Goal: Task Accomplishment & Management: Use online tool/utility

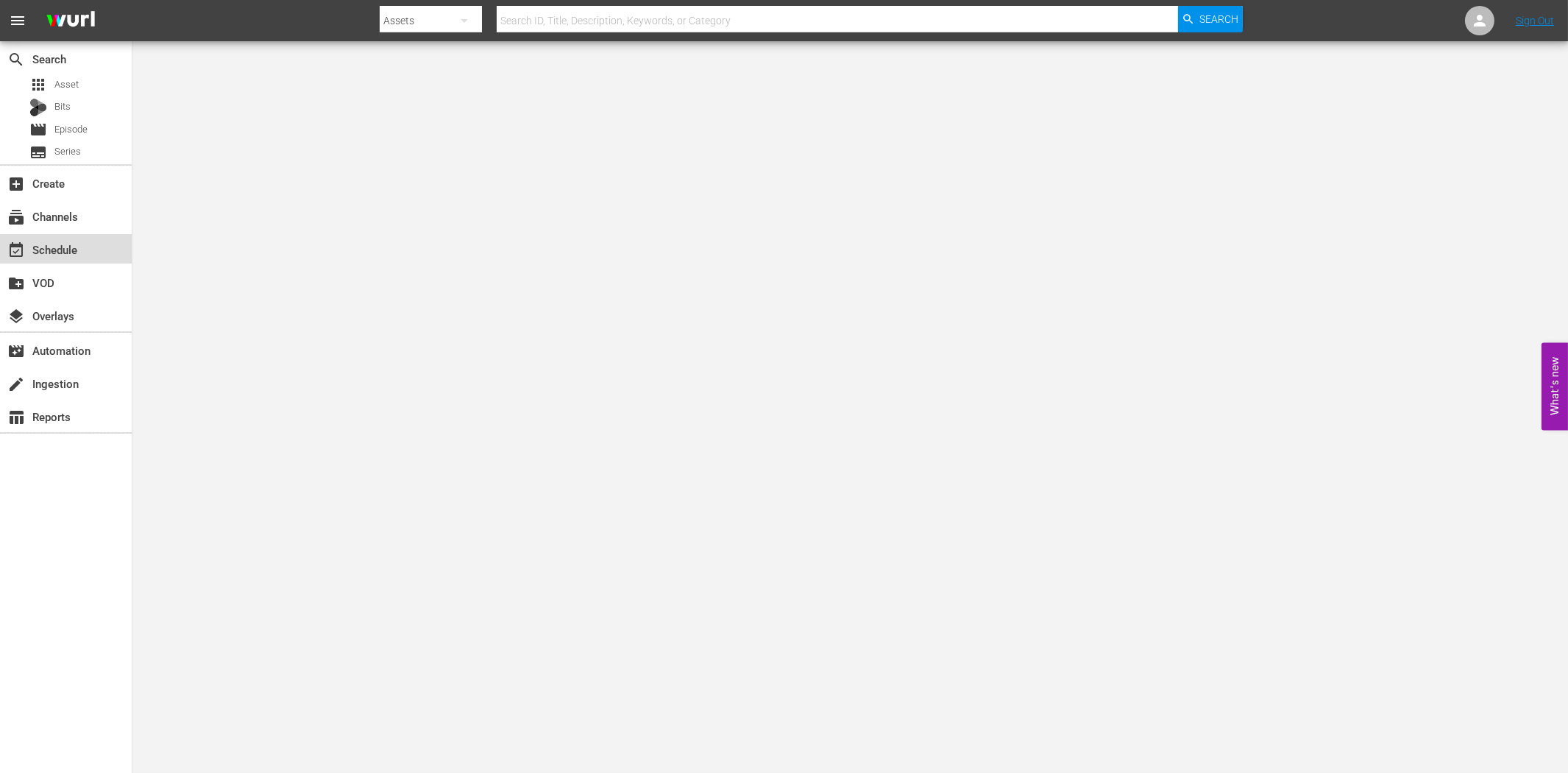
click at [38, 254] on div "event_available Schedule" at bounding box center [41, 247] width 83 height 13
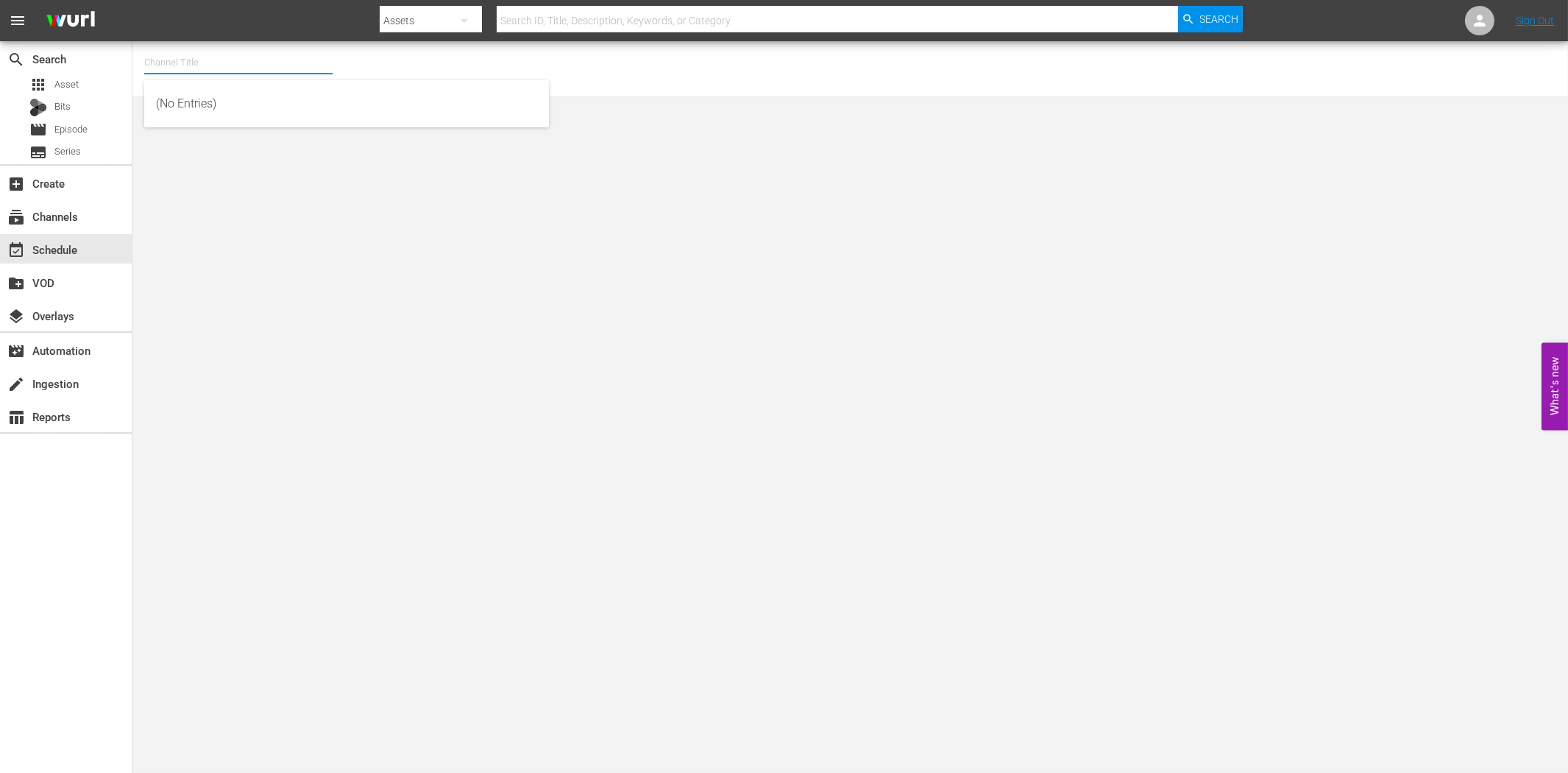
click at [206, 62] on input "text" at bounding box center [238, 62] width 188 height 35
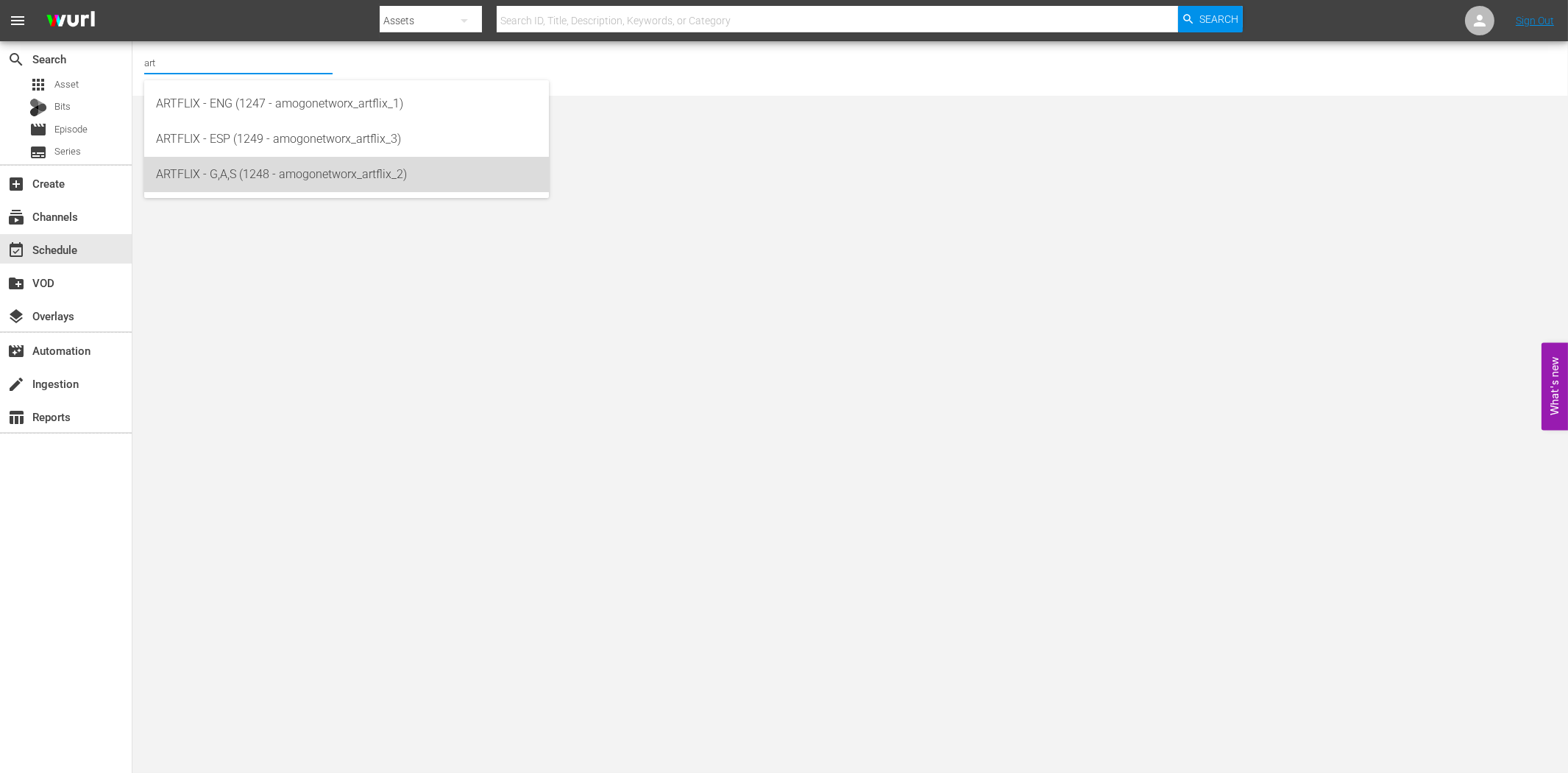
click at [230, 178] on div "ARTFLIX - G,A,S (1248 - amogonetworx_artflix_2)" at bounding box center [347, 174] width 381 height 35
type input "ARTFLIX - G,A,S (1248 - amogonetworx_artflix_2)"
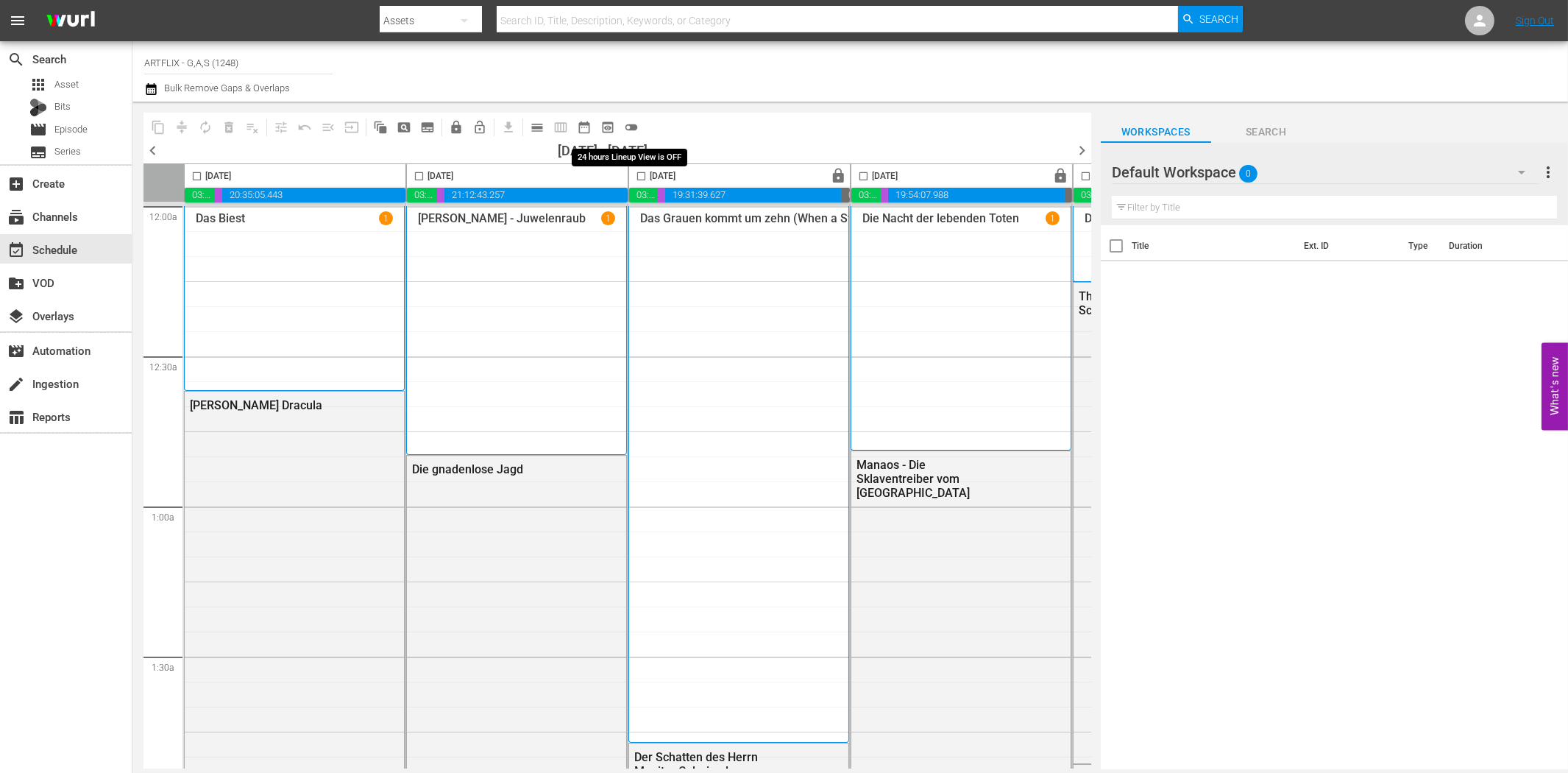
click at [630, 120] on span "toggle_off" at bounding box center [631, 128] width 15 height 15
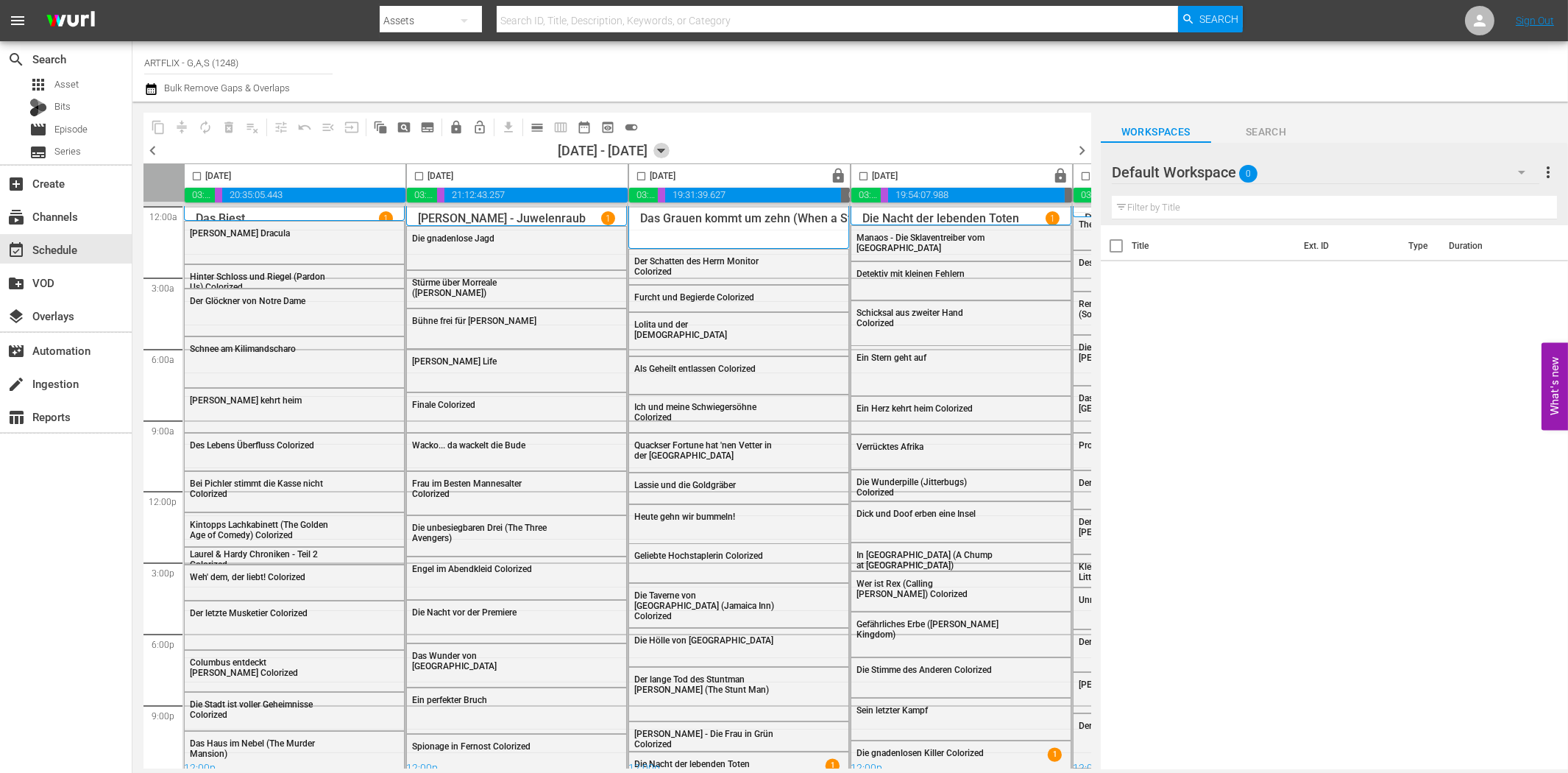
click at [665, 149] on icon "button" at bounding box center [661, 151] width 7 height 3
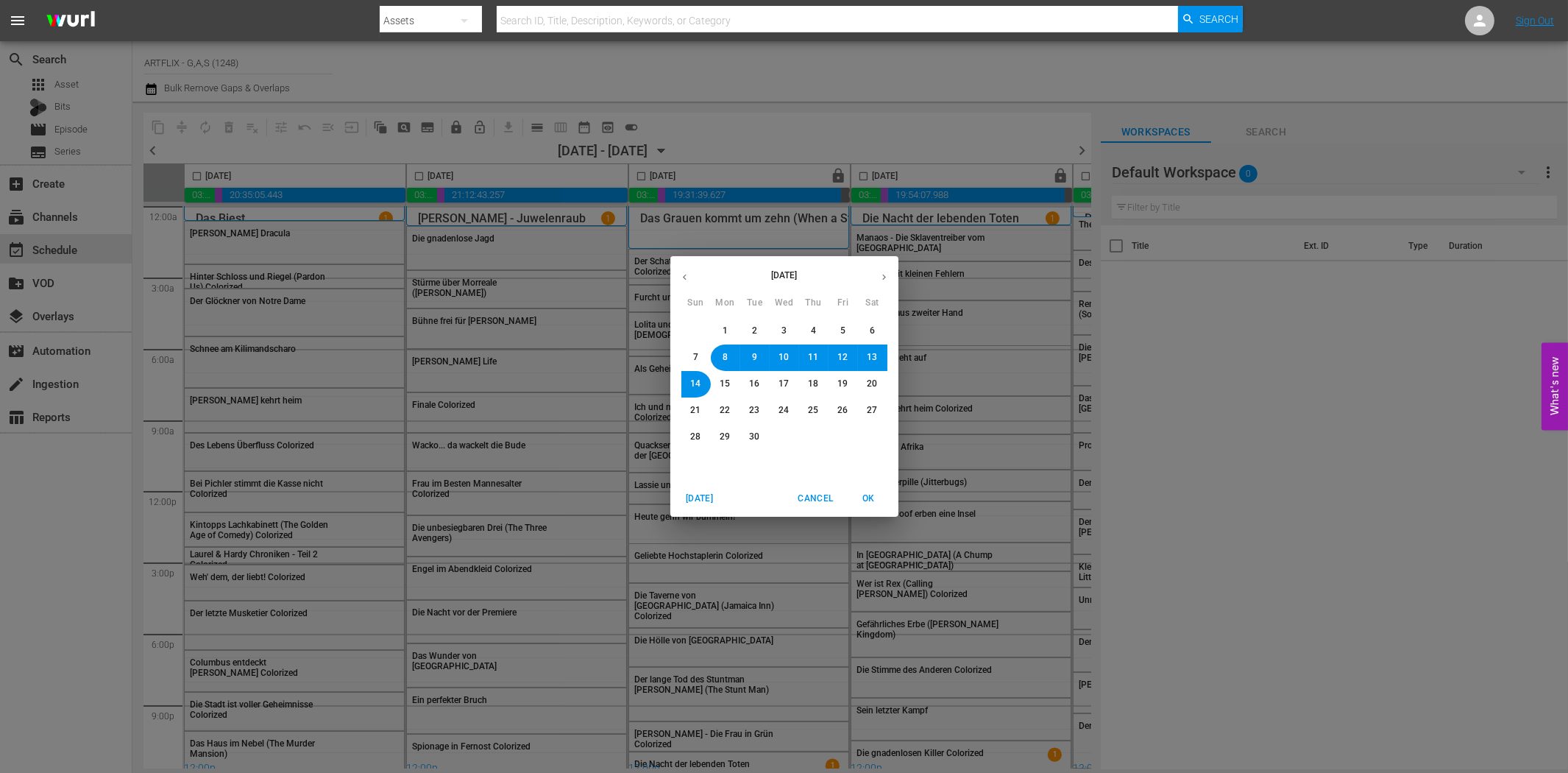
click at [725, 409] on span "22" at bounding box center [725, 410] width 11 height 12
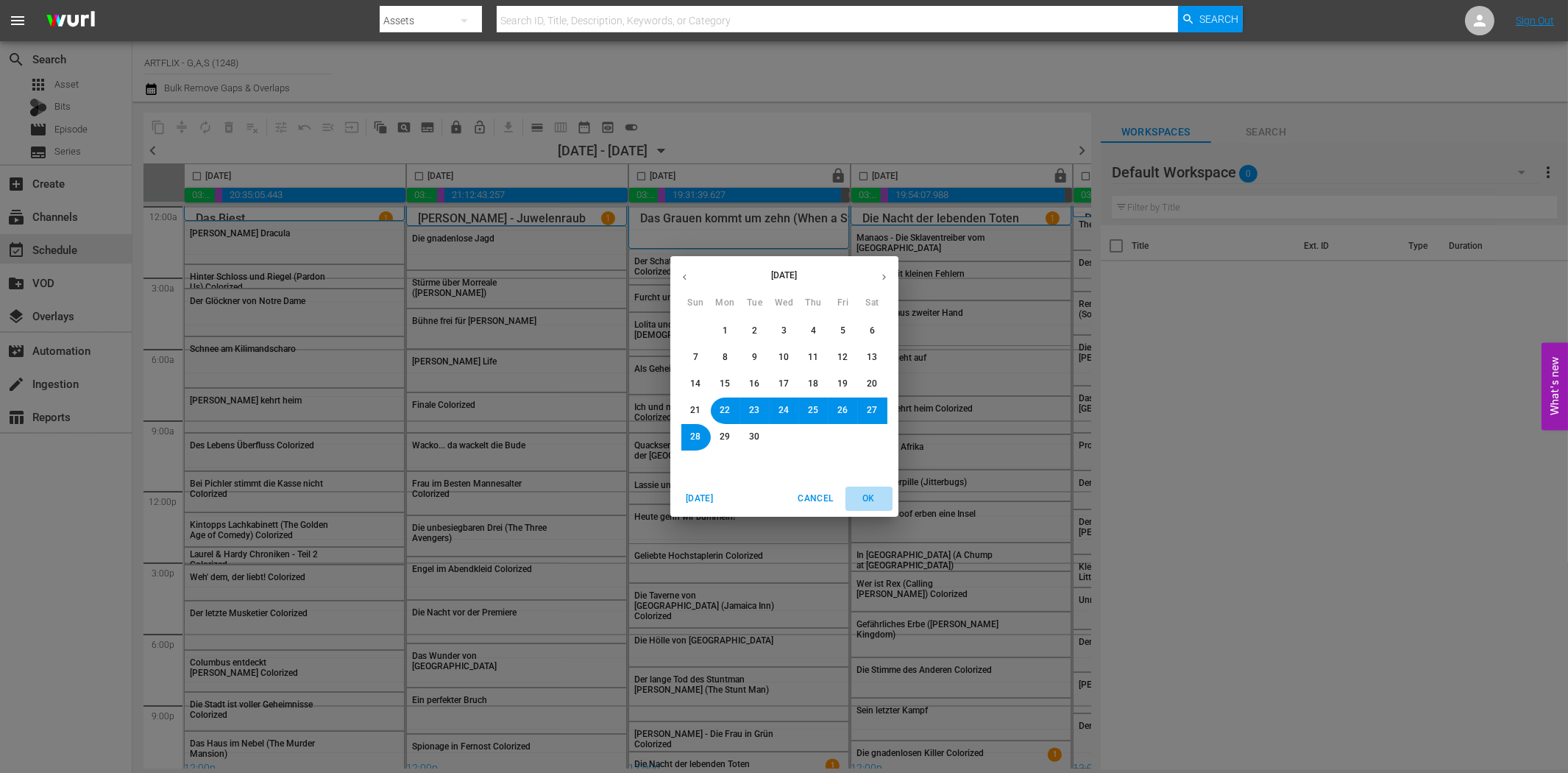
click at [866, 494] on span "OK" at bounding box center [868, 499] width 35 height 16
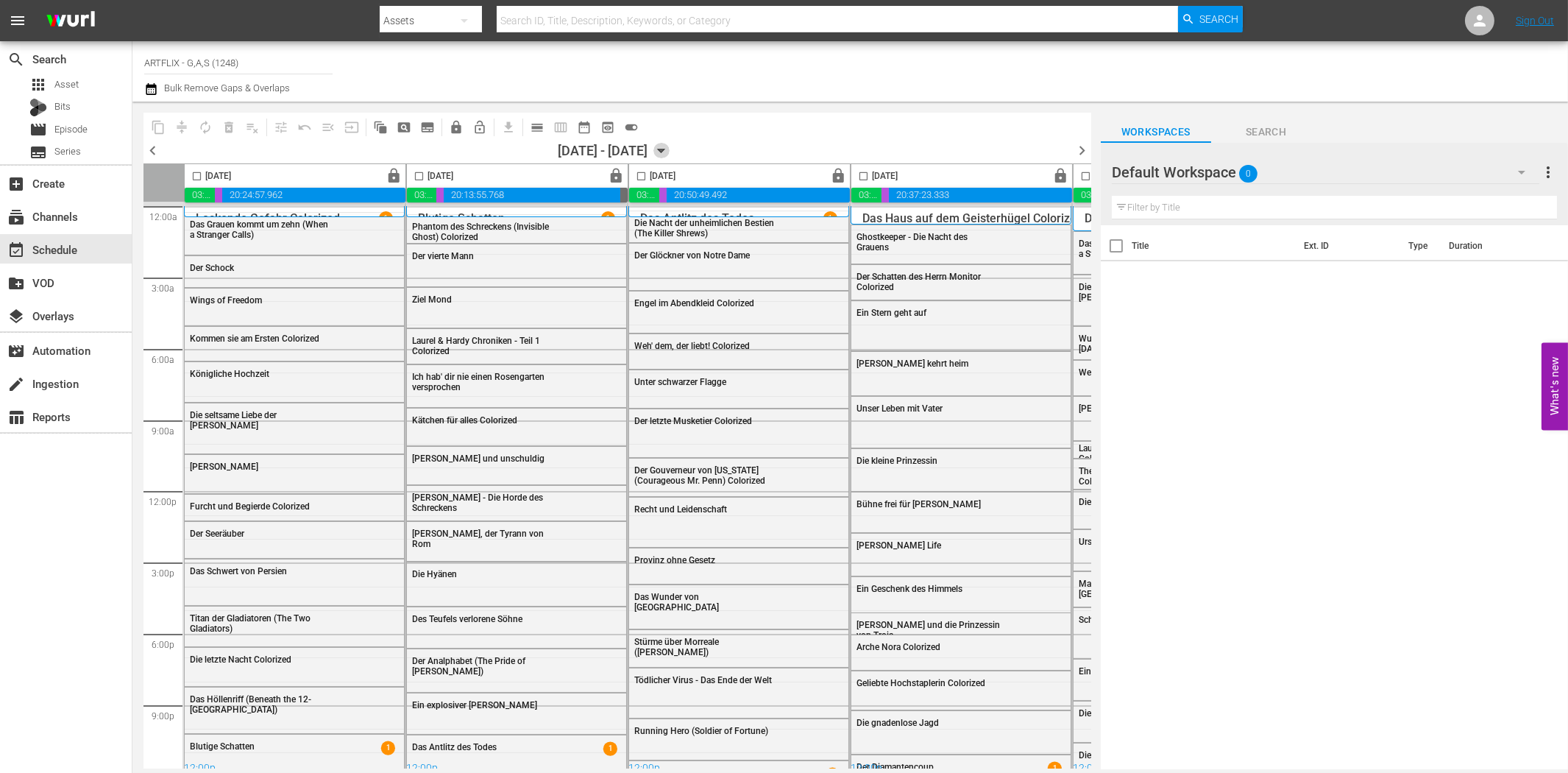
click at [665, 149] on icon "button" at bounding box center [661, 151] width 7 height 3
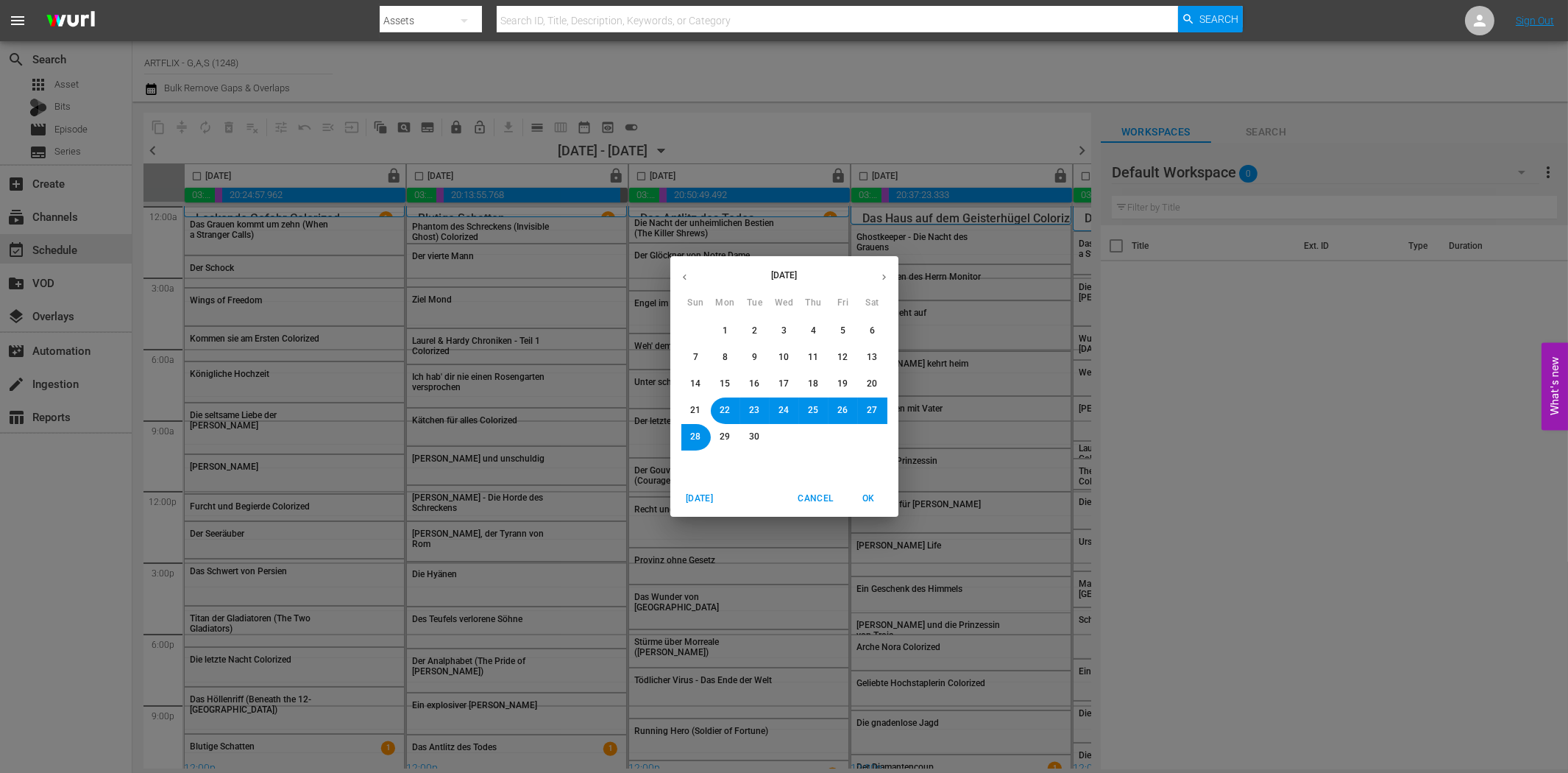
click at [723, 435] on span "29" at bounding box center [725, 436] width 11 height 12
click at [877, 497] on span "OK" at bounding box center [868, 499] width 35 height 16
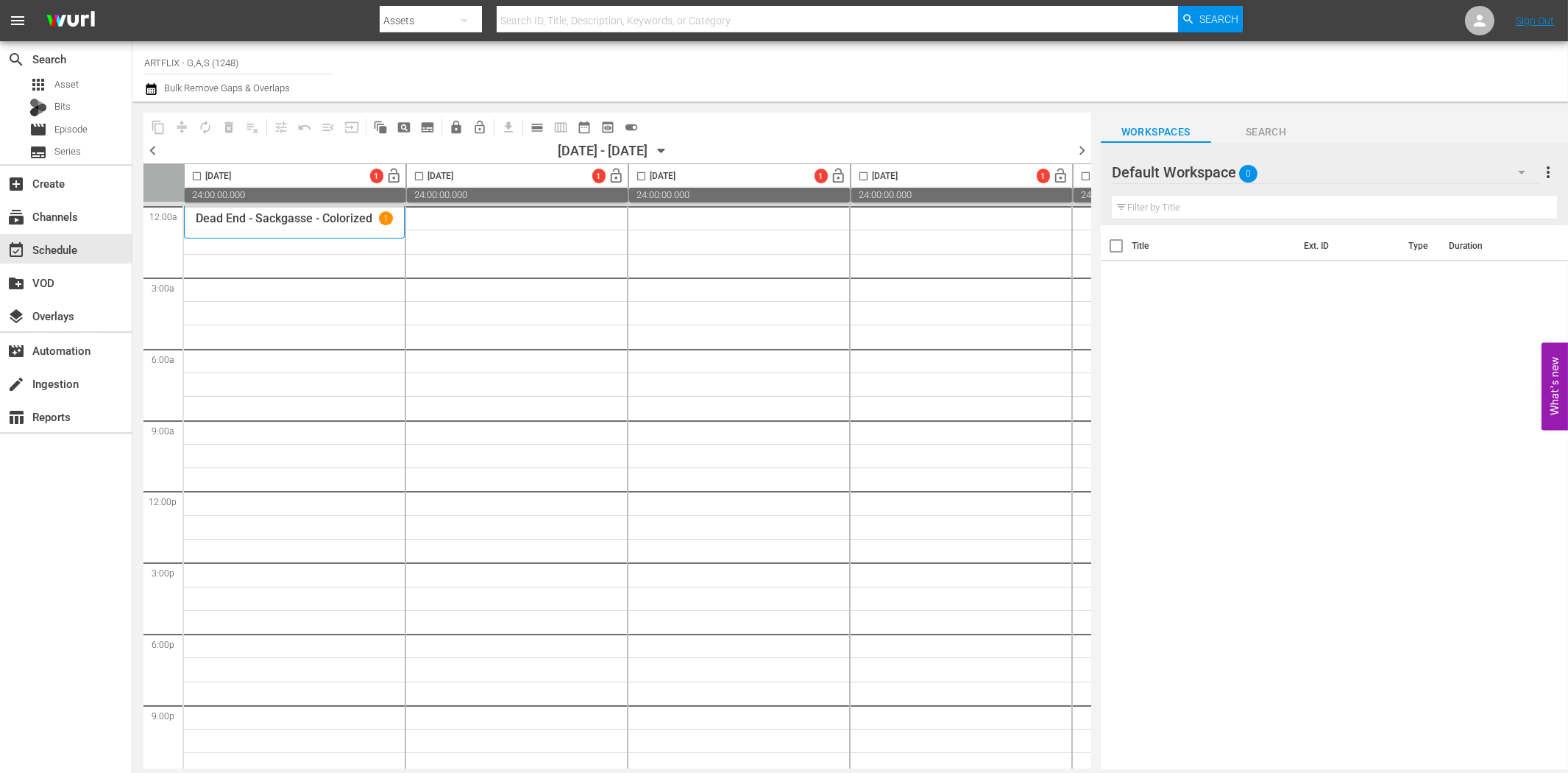
click at [1518, 171] on icon "button" at bounding box center [1521, 173] width 18 height 18
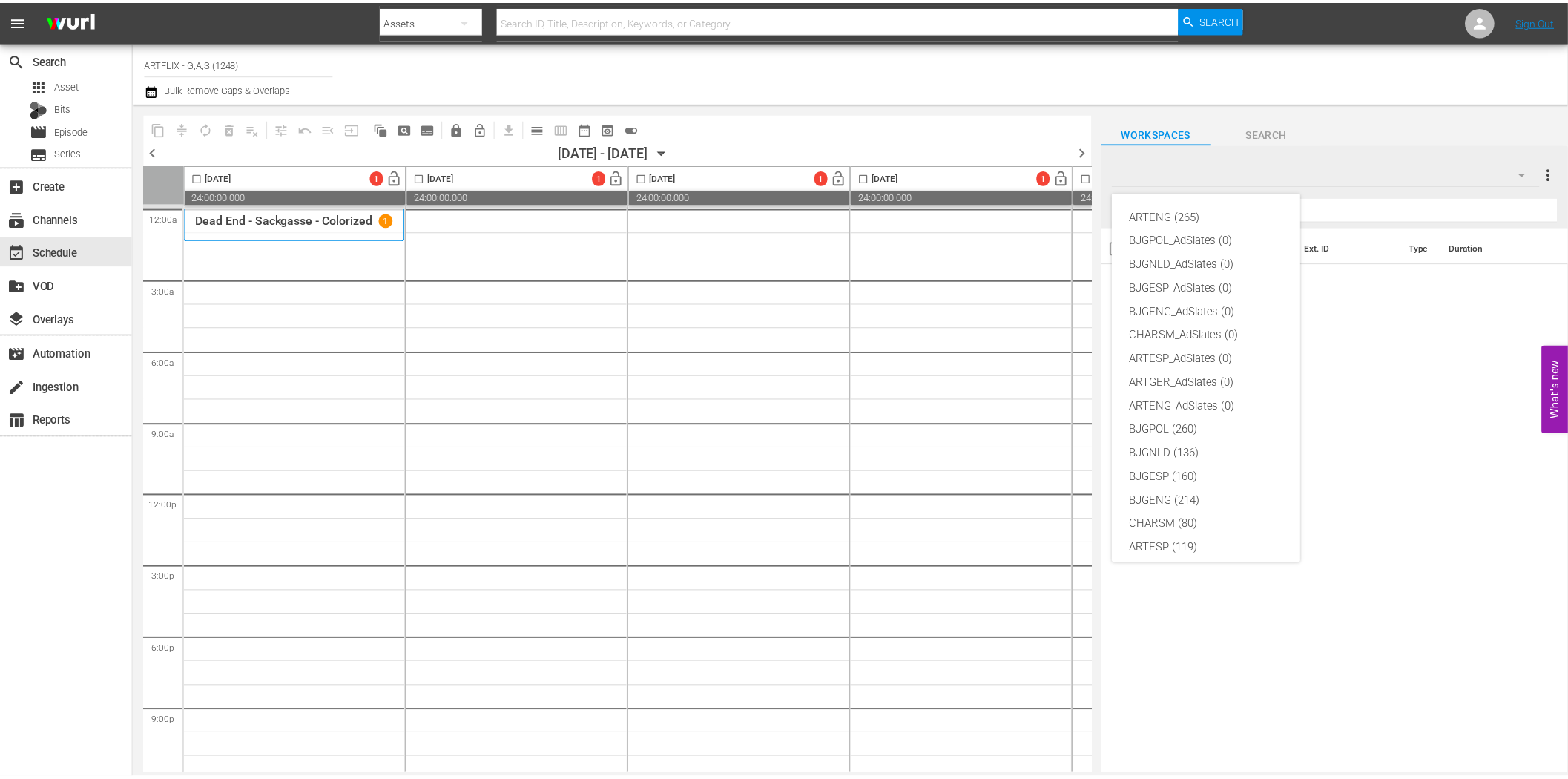
scroll to position [55, 0]
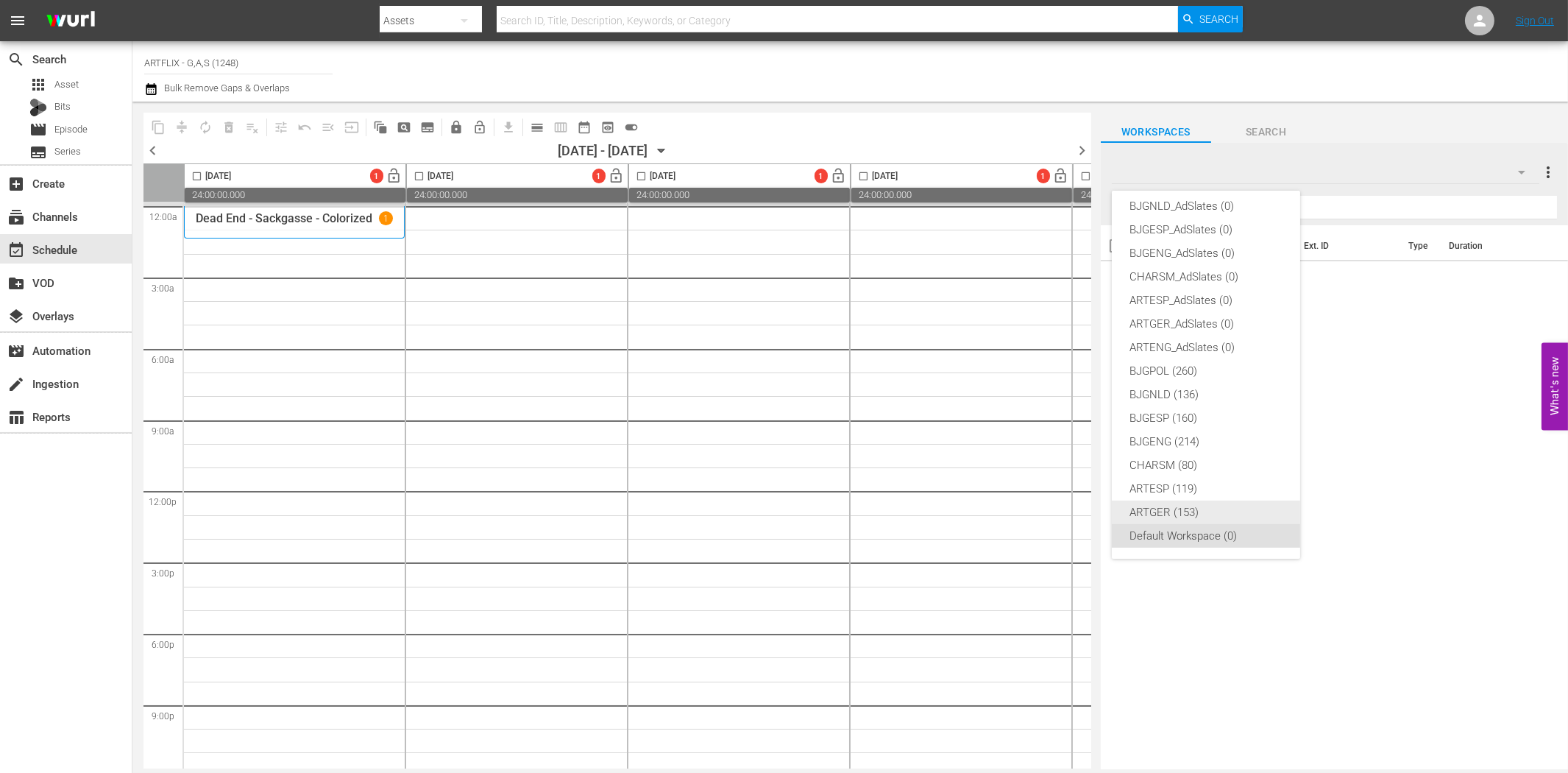
click at [1169, 511] on div "ARTGER (153)" at bounding box center [1205, 512] width 153 height 24
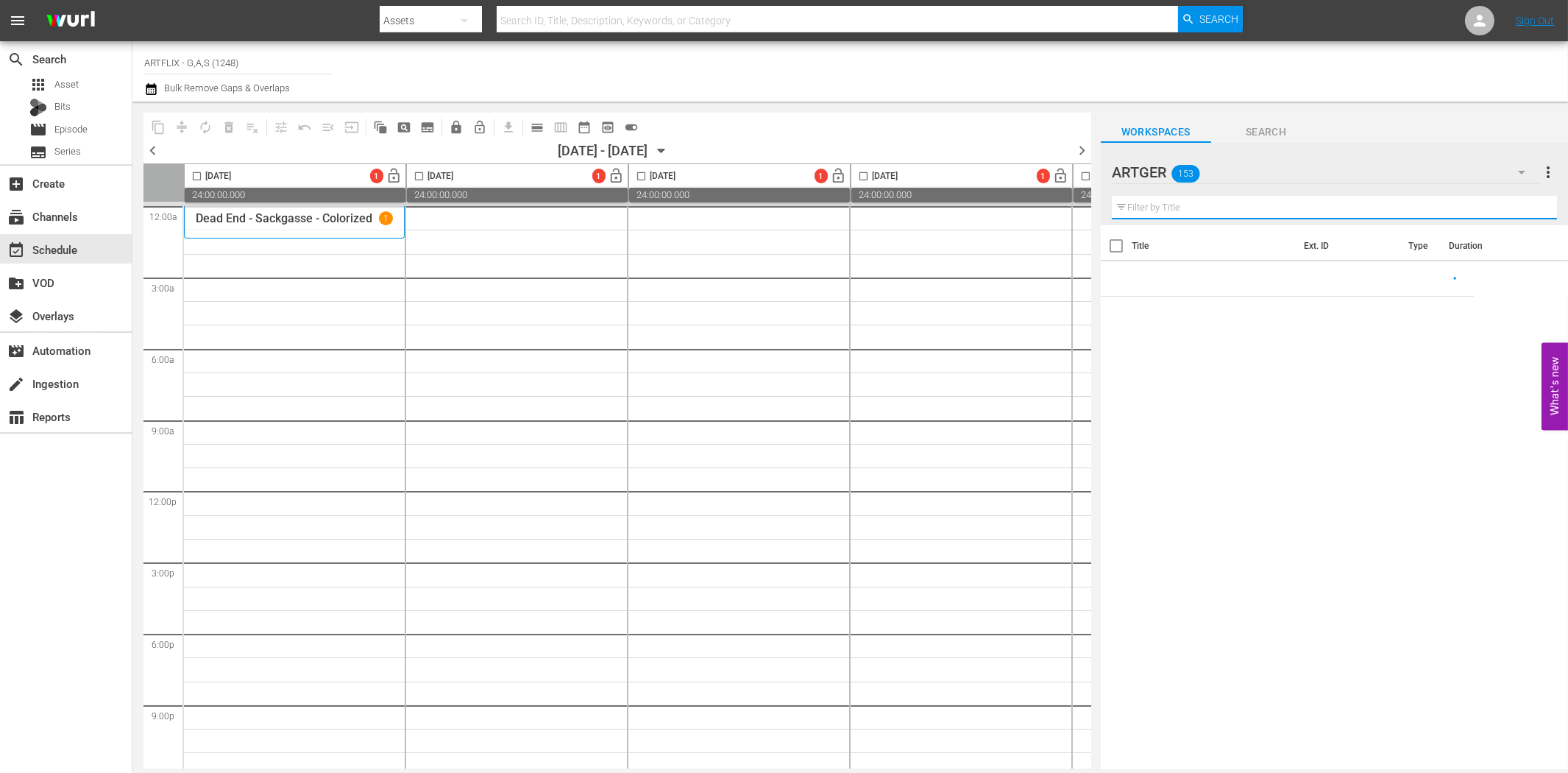
click at [1300, 212] on input "text" at bounding box center [1334, 207] width 445 height 24
paste input "Das Böse"
click at [1196, 210] on input "Das Böse" at bounding box center [1334, 207] width 445 height 24
paste input "Blutige Schatten"
type input "Blutige Schatten"
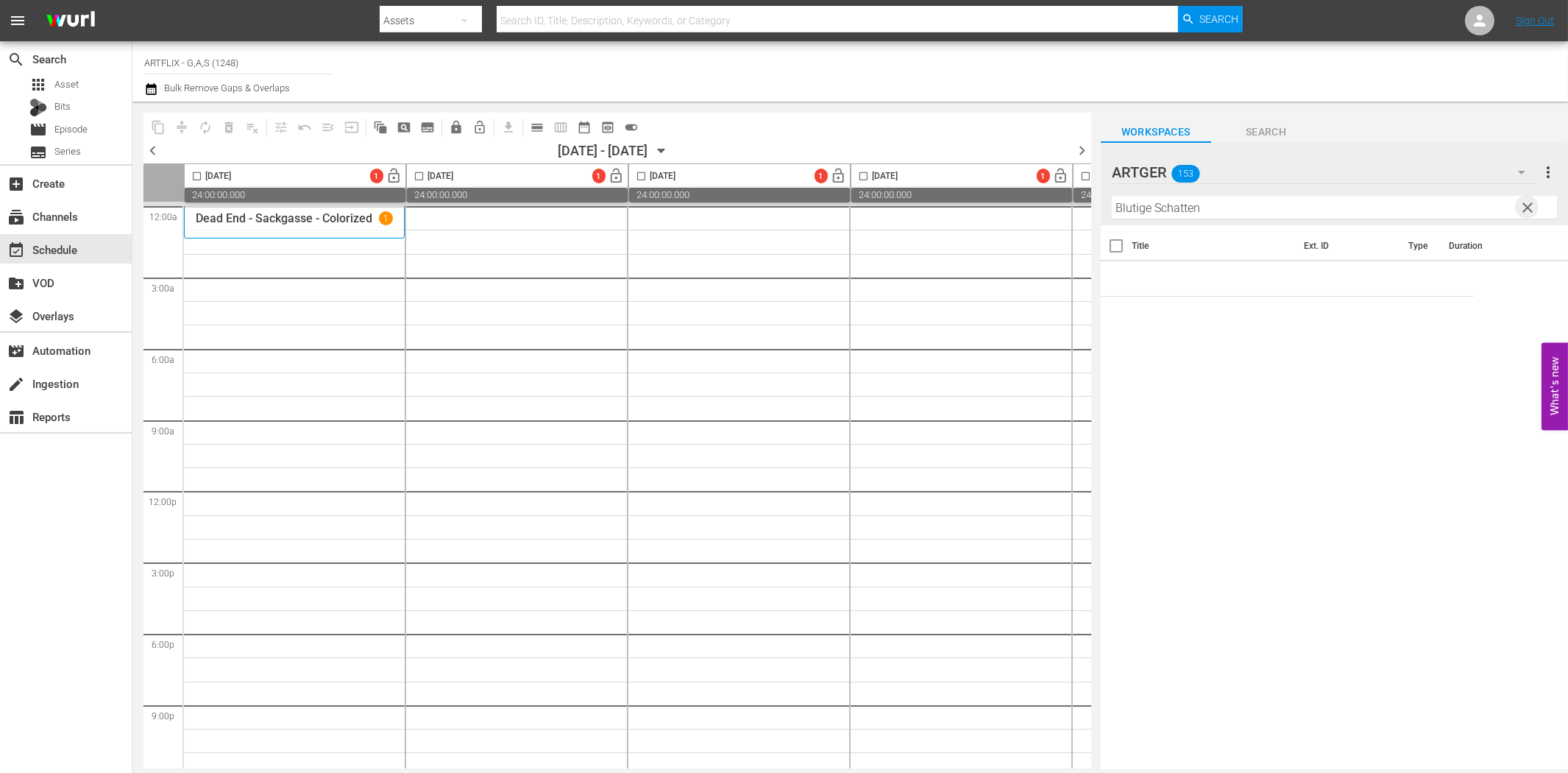
click at [1525, 207] on span "clear" at bounding box center [1527, 208] width 18 height 18
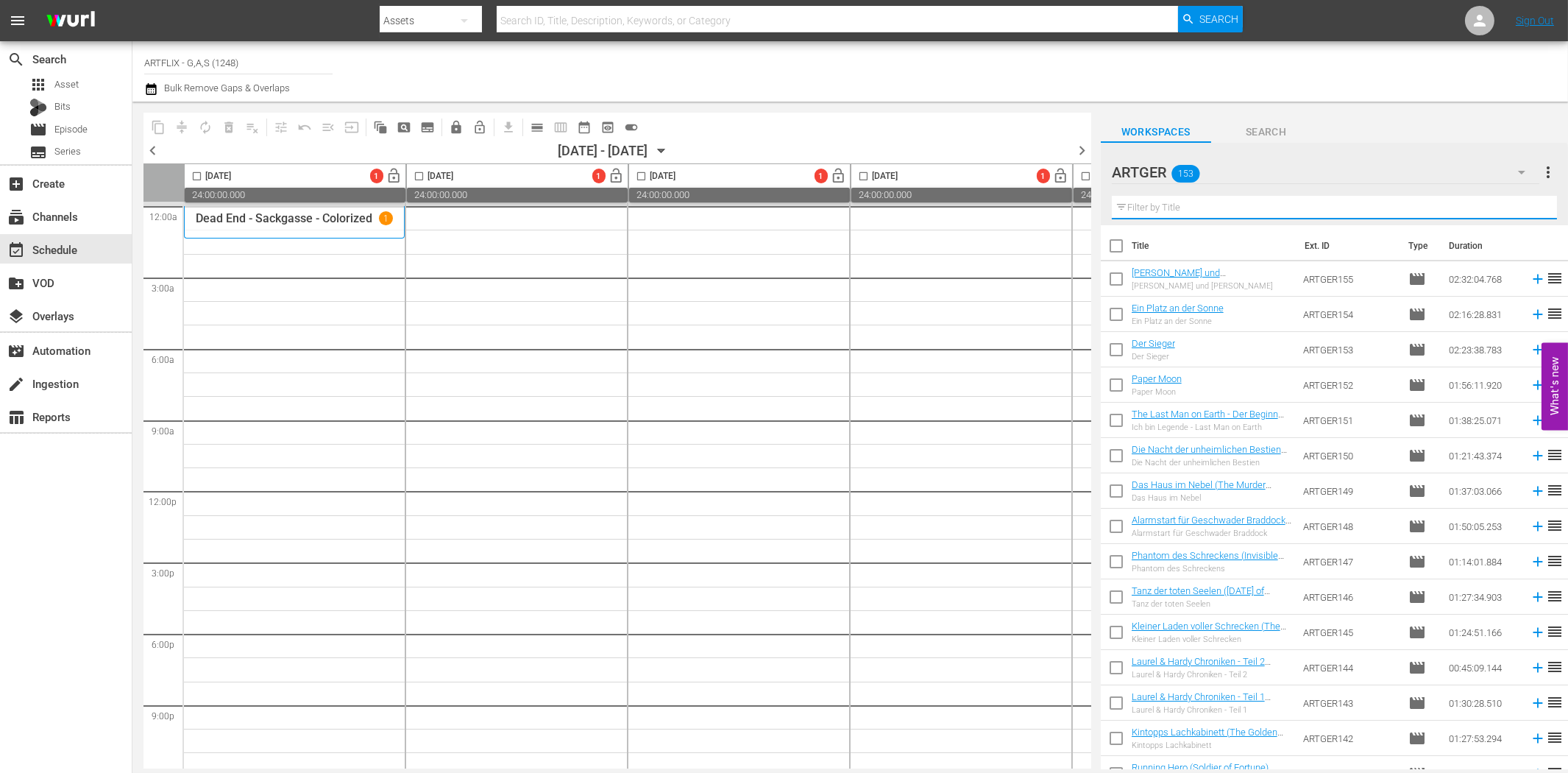
click at [1314, 205] on input "text" at bounding box center [1334, 207] width 445 height 24
paste input "Blutige Schatten"
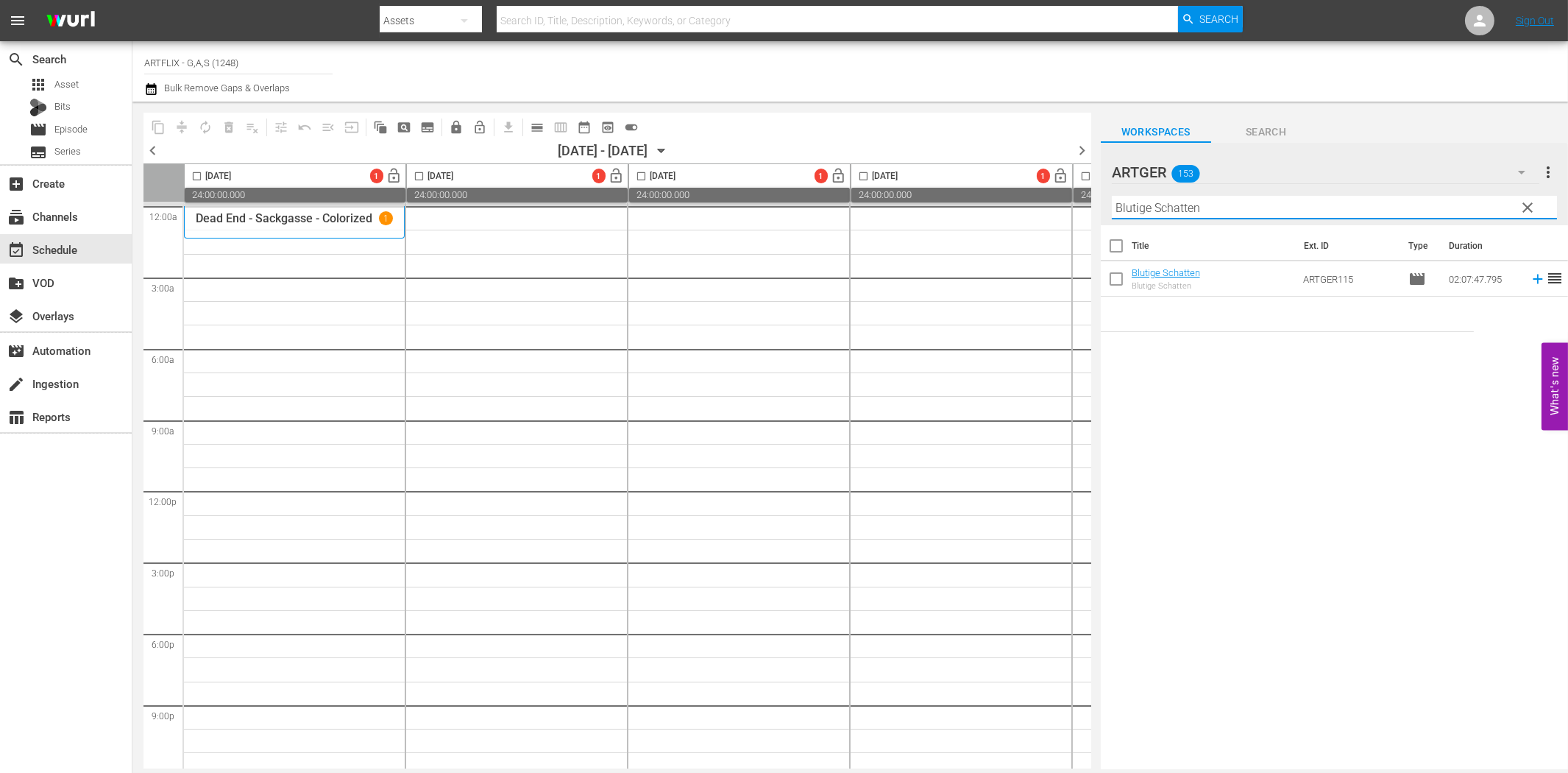
click at [1190, 207] on input "Blutige Schatten" at bounding box center [1334, 207] width 445 height 24
paste input "Das Grauen kommt um zeh"
click at [1179, 207] on input "Das Grauen kommt um zehn" at bounding box center [1334, 207] width 445 height 24
paste input "Haus im Nebel"
click at [1219, 206] on input "Das Haus im Nebel" at bounding box center [1334, 207] width 445 height 24
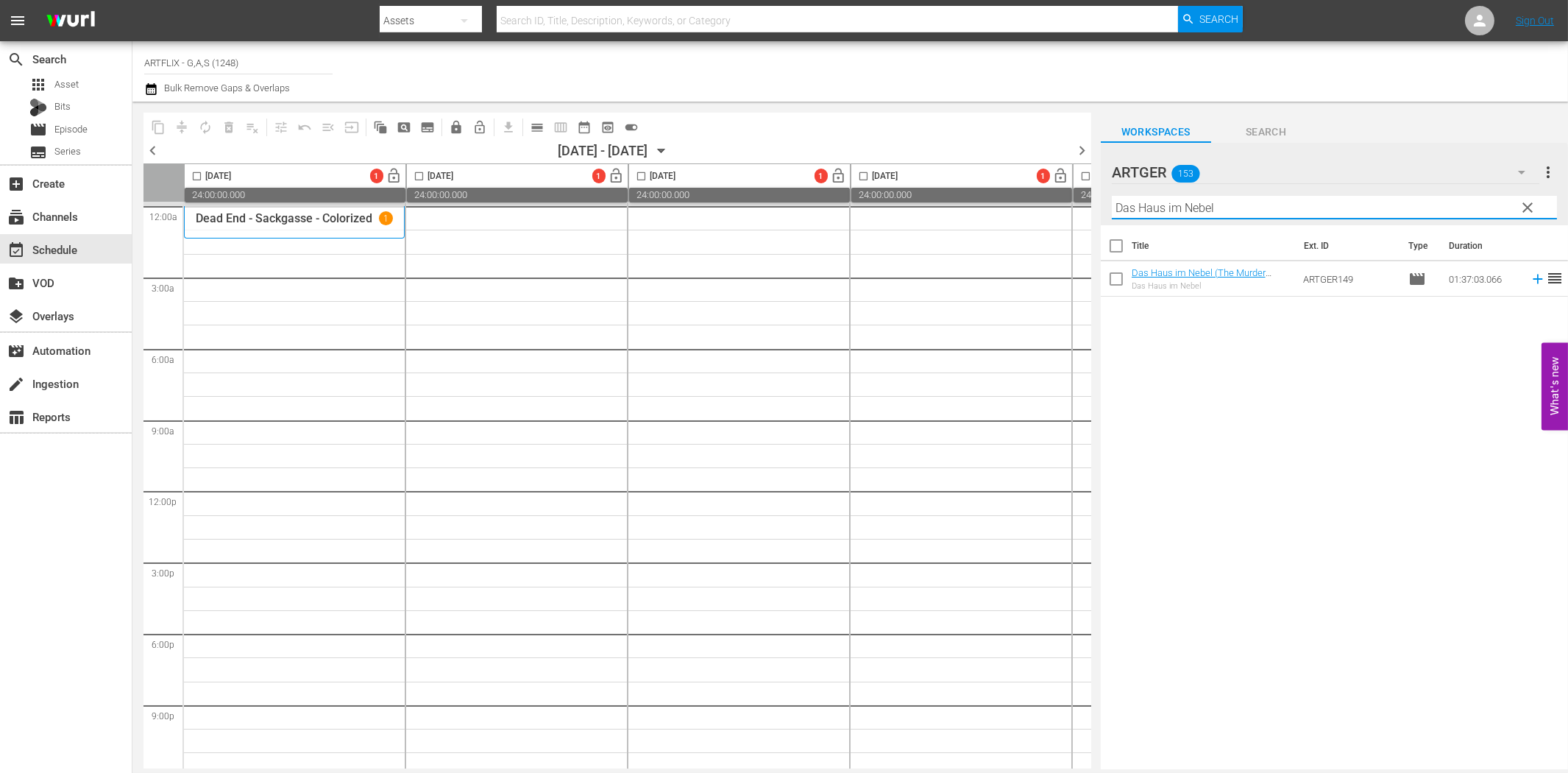
paste input "ie Nacht der lebenden Toten"
click at [1194, 208] on input "Die Nacht der lebenden Toten" at bounding box center [1334, 207] width 445 height 24
paste input "unheimlichen Besti"
click at [1210, 201] on input "Die Nacht der unheimlichen Bestien" at bounding box center [1334, 207] width 445 height 24
paste input "Ich bin Legende - Last Man on Earth"
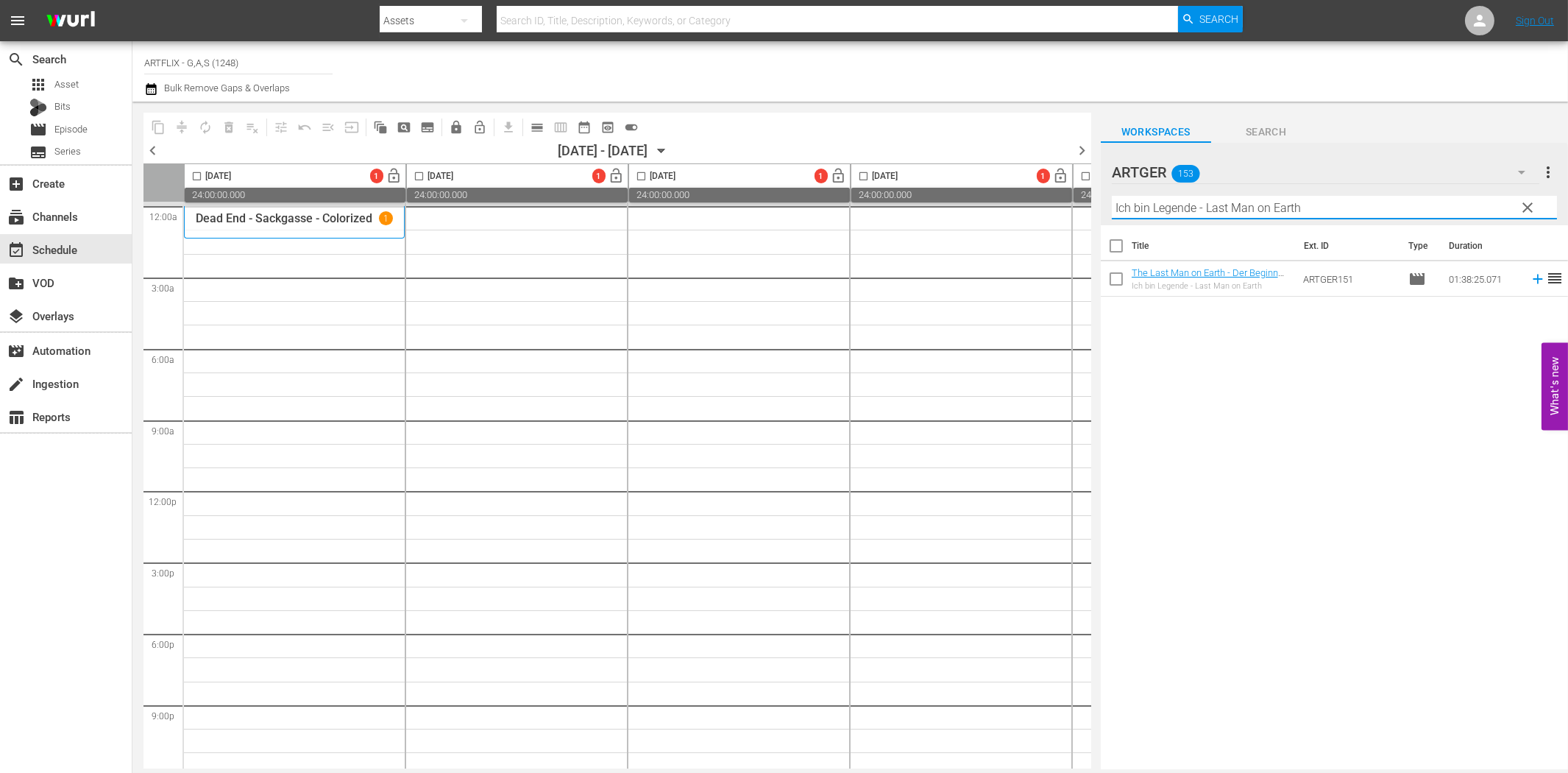
click at [1188, 215] on input "Ich bin Legende - Last Man on Earth" at bounding box center [1334, 207] width 445 height 24
paste input "Kleiner Laden voller Schrecken"
click at [1171, 201] on input "Kleiner Laden voller Schrecken" at bounding box center [1334, 207] width 445 height 24
paste input "Phantom des Schreckens"
click at [1150, 201] on input "Phantom des Schreckens" at bounding box center [1334, 207] width 445 height 24
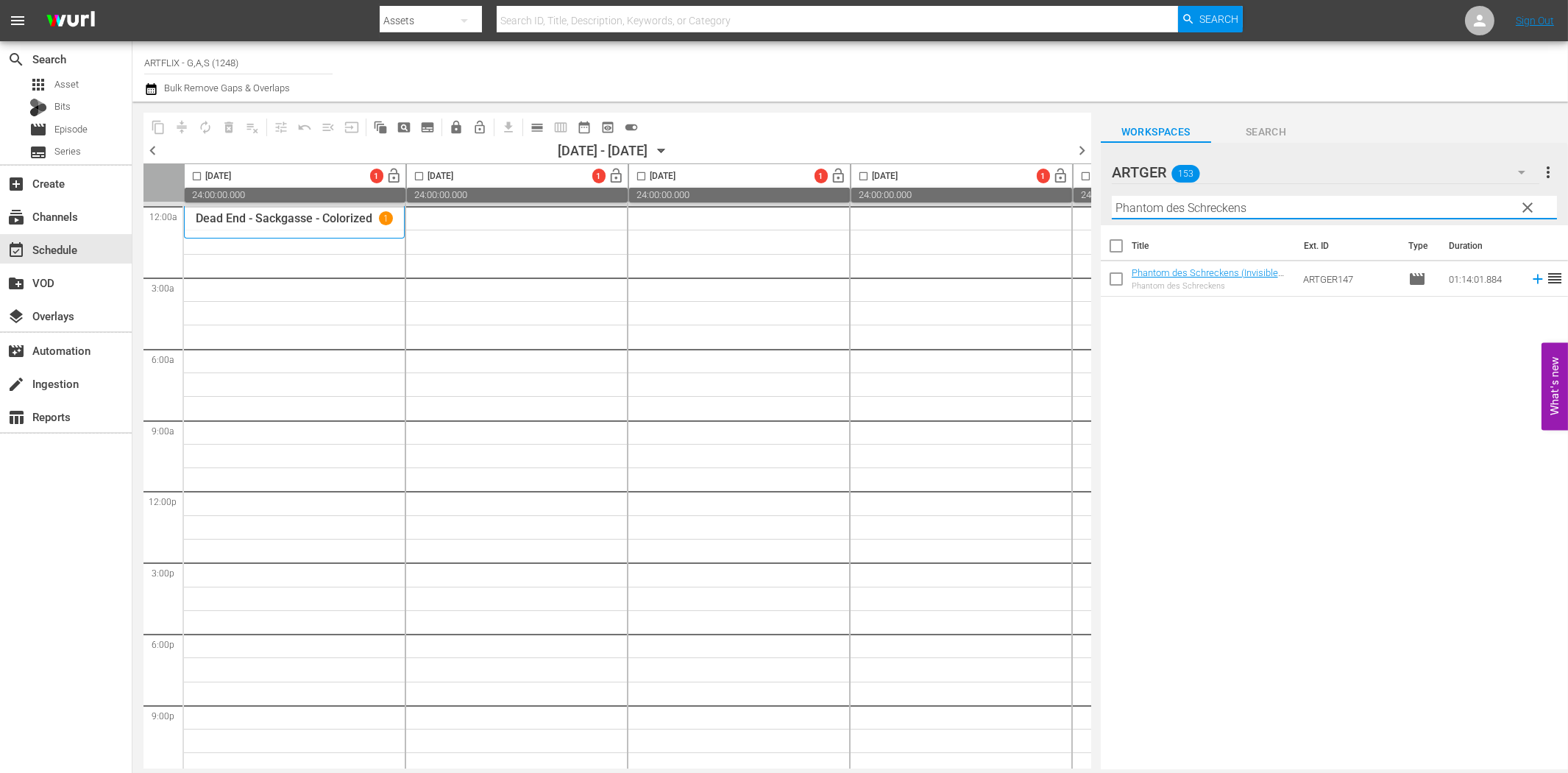
paste input "Tanz der toten Seelen"
click at [1132, 202] on input "Tanz der toten Seelen" at bounding box center [1334, 207] width 445 height 24
paste input "Blutige Schatt"
click at [1196, 207] on input "Blutige Schatten" at bounding box center [1334, 207] width 445 height 24
click at [1154, 204] on input "böse" at bounding box center [1334, 207] width 445 height 24
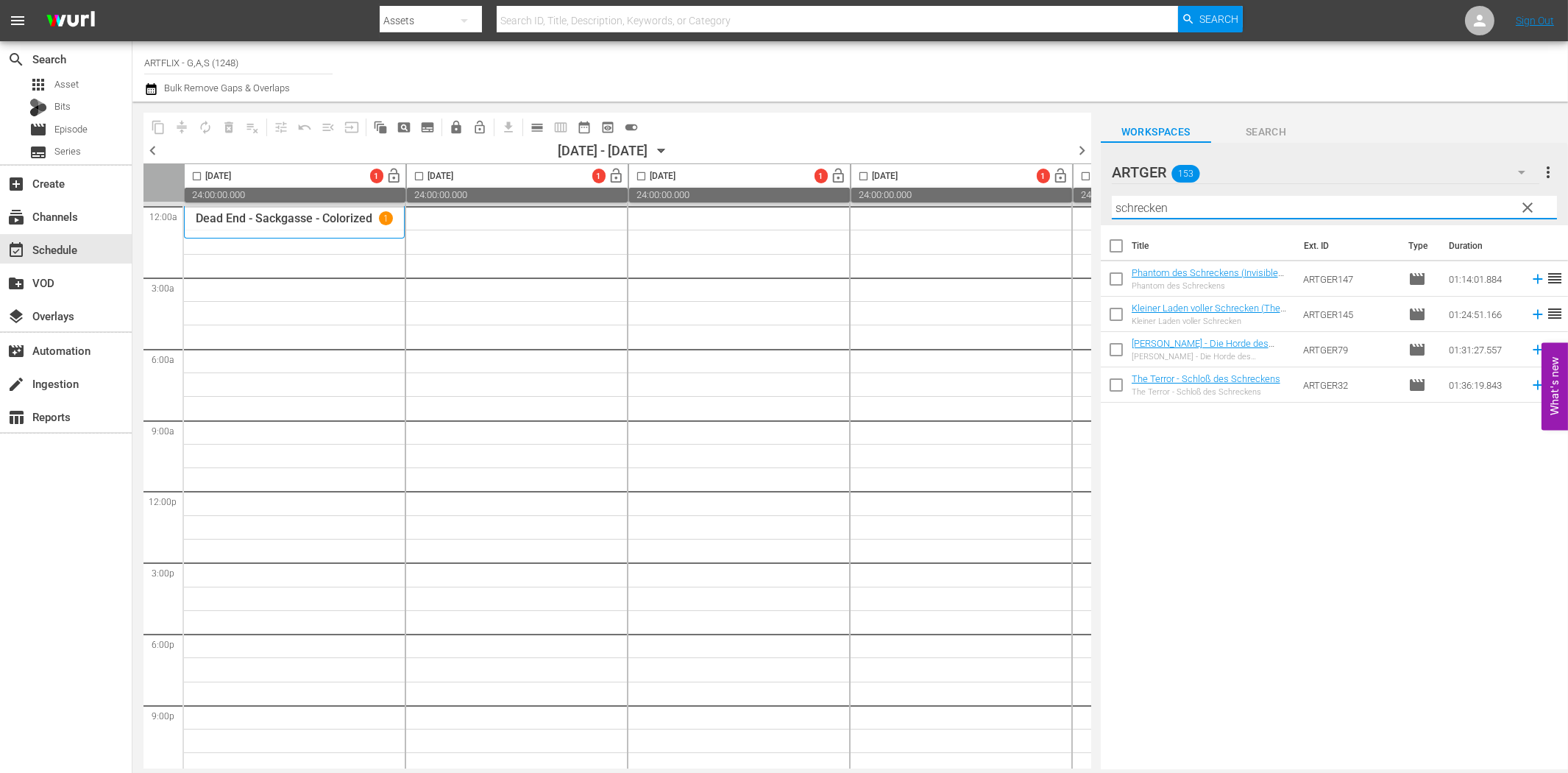
type input "schrecken"
click at [537, 18] on input "text" at bounding box center [837, 20] width 681 height 35
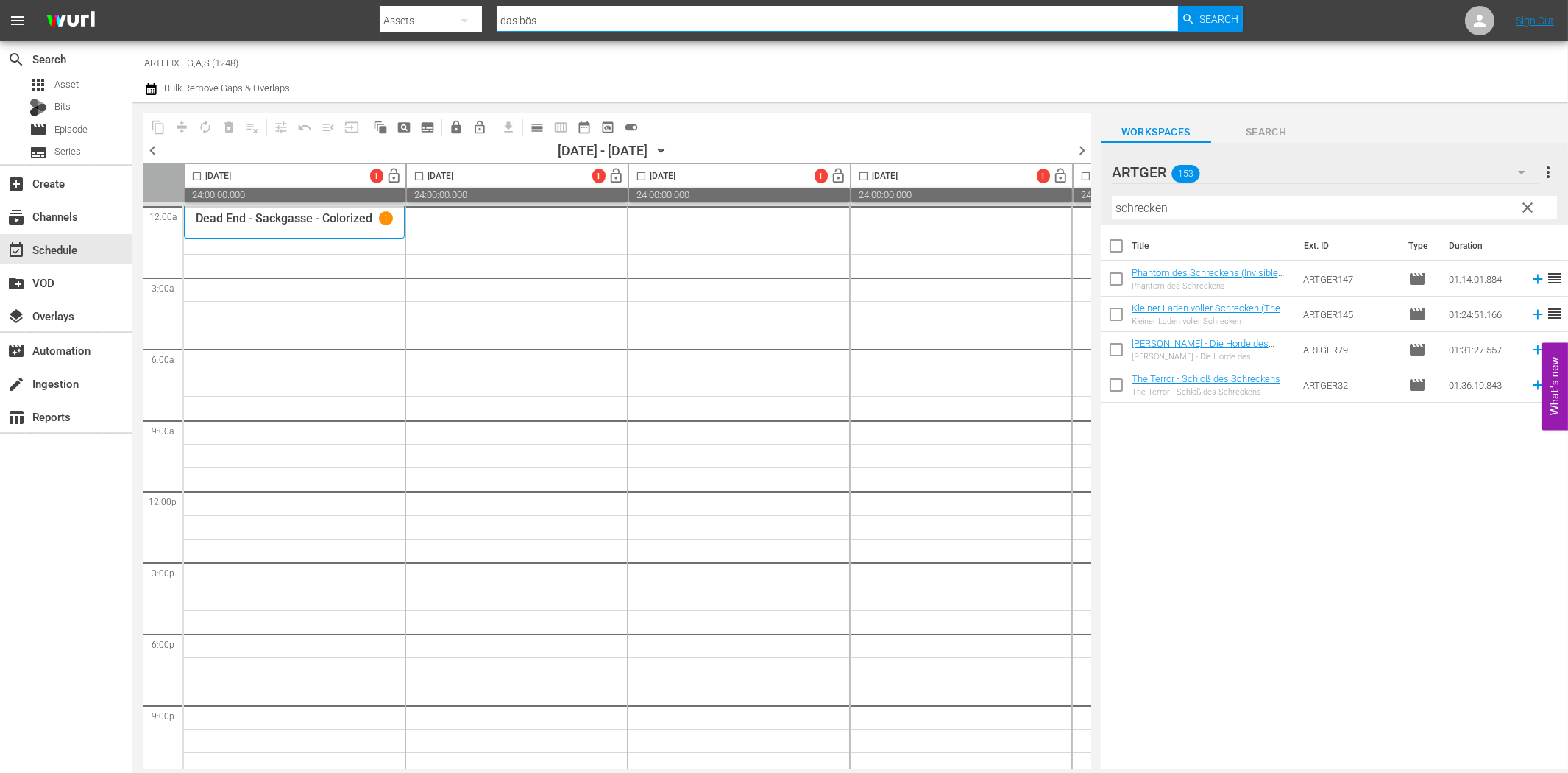
type input "das böse"
